Goal: Navigation & Orientation: Understand site structure

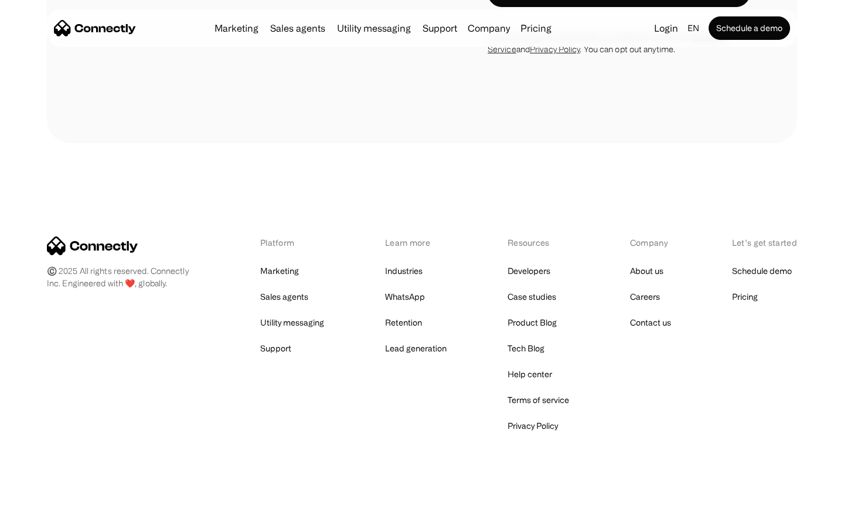
scroll to position [3322, 0]
